Goal: Task Accomplishment & Management: Manage account settings

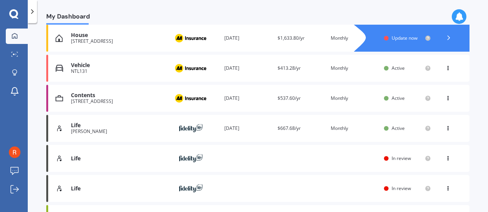
scroll to position [116, 0]
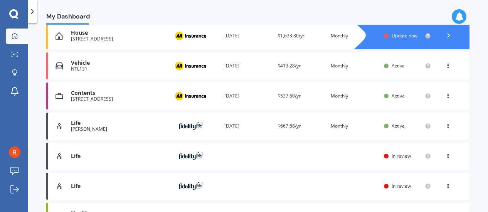
click at [201, 36] on img at bounding box center [190, 36] width 39 height 15
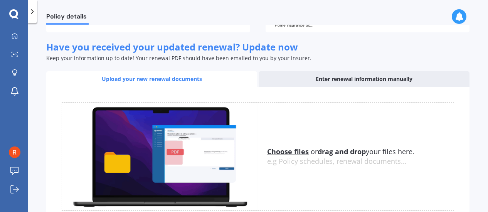
scroll to position [0, 0]
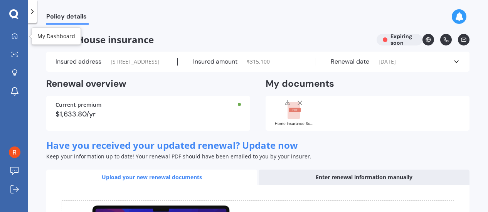
drag, startPoint x: 13, startPoint y: 32, endPoint x: 32, endPoint y: 37, distance: 19.0
click at [13, 33] on icon at bounding box center [15, 36] width 6 height 6
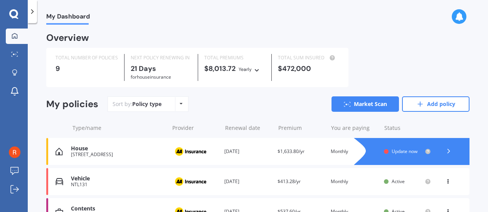
click at [448, 151] on polyline at bounding box center [449, 151] width 2 height 4
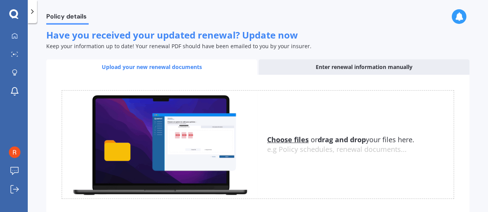
scroll to position [77, 0]
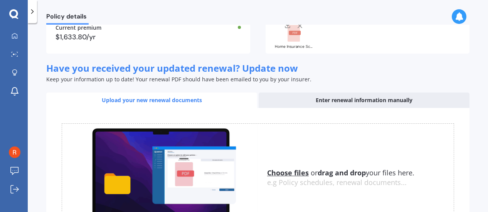
click at [346, 107] on div "Enter renewal information manually" at bounding box center [363, 99] width 211 height 15
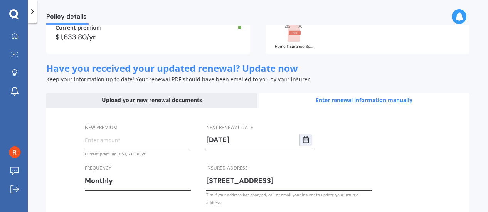
scroll to position [126, 0]
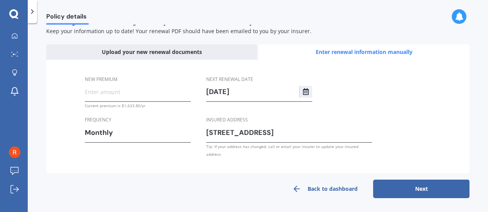
drag, startPoint x: 157, startPoint y: 103, endPoint x: 137, endPoint y: 104, distance: 19.7
click at [156, 97] on input "New premium" at bounding box center [138, 92] width 106 height 12
type input "$133.86"
click at [337, 107] on div "Next renewal date [DATE] Insured address [STREET_ADDRESS] Tip: If your address …" at bounding box center [289, 116] width 166 height 83
click at [428, 189] on button "Next" at bounding box center [421, 188] width 96 height 18
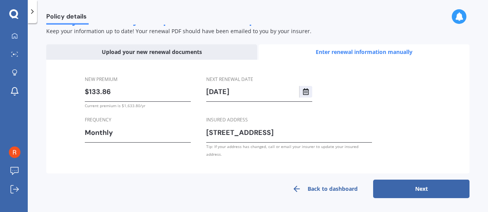
select select "23"
select select "09"
select select "2026"
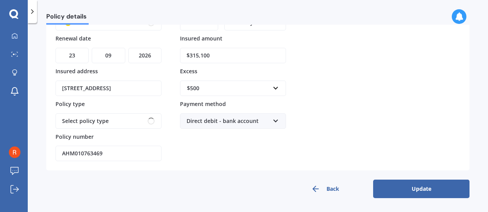
scroll to position [85, 0]
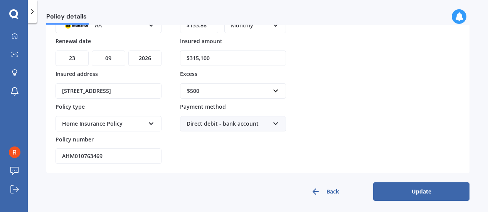
click at [410, 190] on button "Update" at bounding box center [421, 191] width 96 height 18
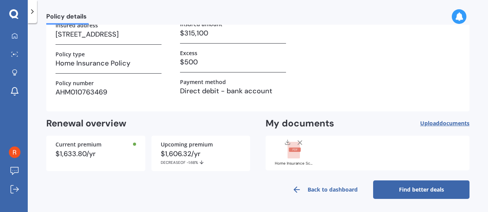
scroll to position [0, 0]
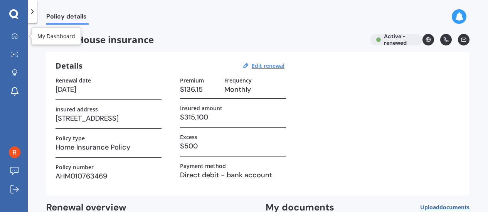
drag, startPoint x: 18, startPoint y: 36, endPoint x: 36, endPoint y: 42, distance: 18.9
click at [18, 36] on div at bounding box center [15, 36] width 12 height 7
